Goal: Check status: Check status

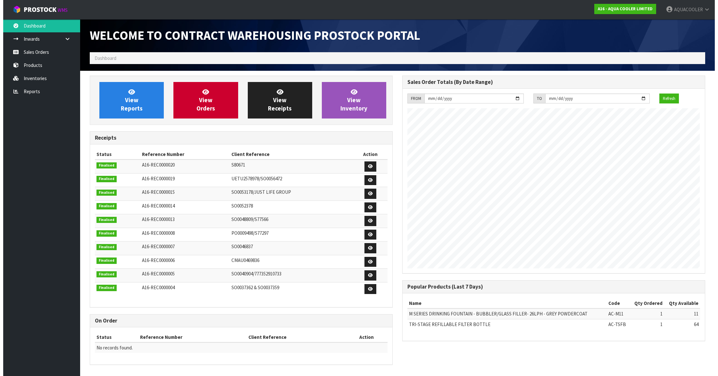
scroll to position [273, 313]
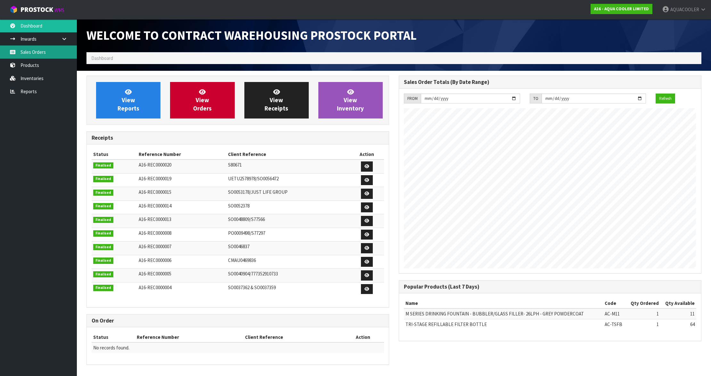
click at [39, 49] on link "Sales Orders" at bounding box center [38, 52] width 77 height 13
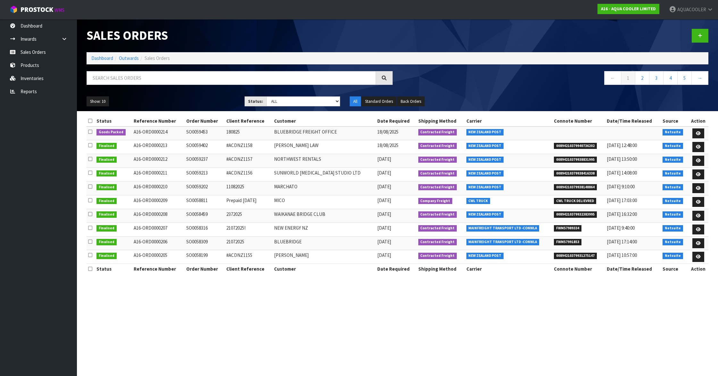
click at [203, 132] on td "SO0059453" at bounding box center [205, 134] width 40 height 14
copy td "SO0059453"
click at [201, 145] on td "SO0059402" at bounding box center [205, 147] width 40 height 14
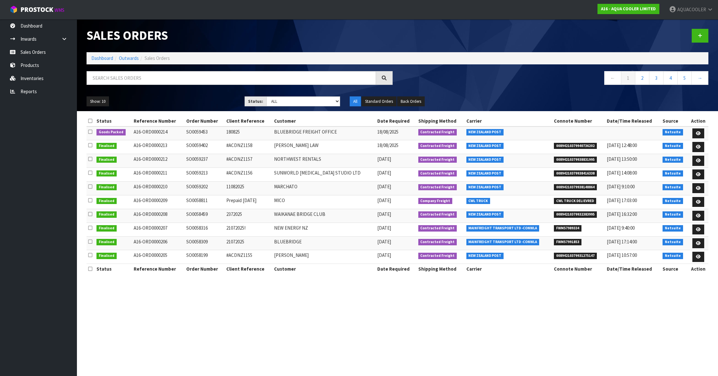
copy td "SO0059402"
click at [698, 9] on span "AQUACOOLER" at bounding box center [691, 9] width 29 height 6
click at [691, 22] on link "Logout" at bounding box center [692, 25] width 51 height 9
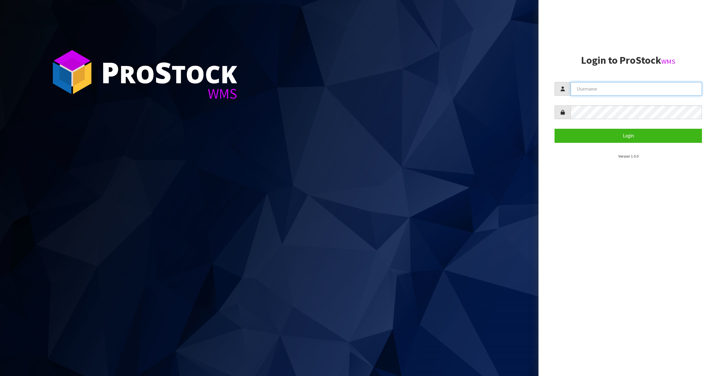
click at [637, 85] on input "text" at bounding box center [635, 89] width 131 height 14
type input "IMAGING"
click at [638, 135] on button "Login" at bounding box center [627, 136] width 147 height 14
